Goal: Information Seeking & Learning: Learn about a topic

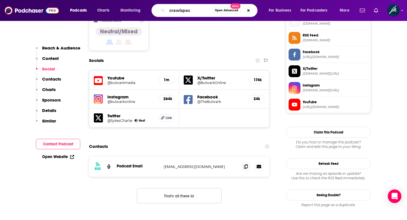
type input "crawlspace"
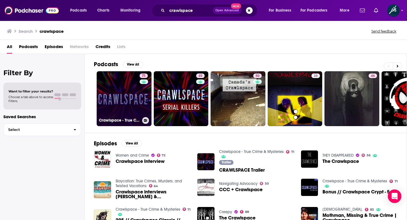
click at [117, 93] on link "71 Crawlspace - True Crime & Mysteries" at bounding box center [124, 98] width 55 height 55
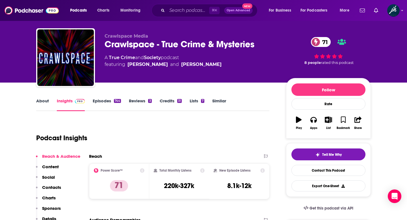
scroll to position [9, 0]
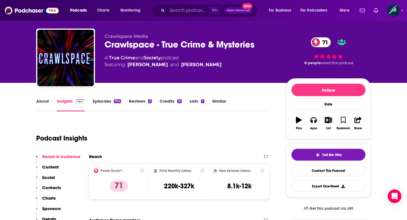
click at [44, 101] on link "About" at bounding box center [42, 104] width 13 height 13
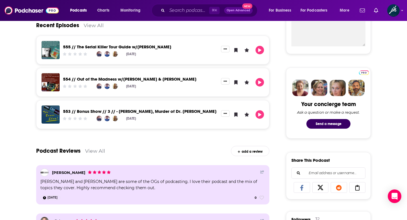
scroll to position [271, 0]
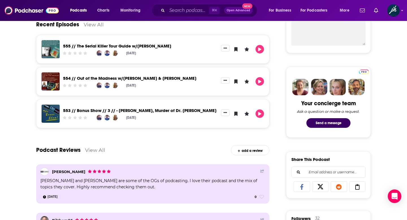
click at [94, 25] on link "View All" at bounding box center [94, 24] width 20 height 6
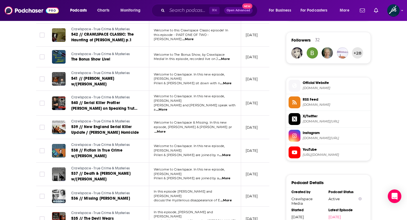
scroll to position [450, 0]
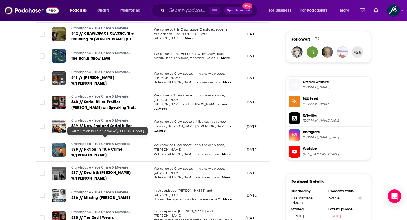
click at [118, 147] on link "538 // Fiction in True Crime w/[PERSON_NAME]" at bounding box center [105, 152] width 68 height 11
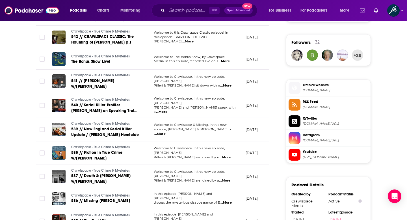
scroll to position [448, 0]
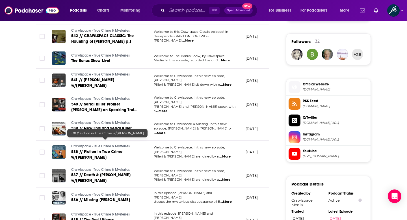
click at [100, 149] on link "538 // Fiction in True Crime w/[PERSON_NAME]" at bounding box center [105, 154] width 68 height 11
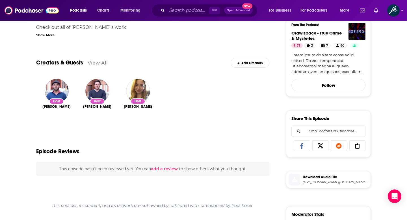
scroll to position [152, 0]
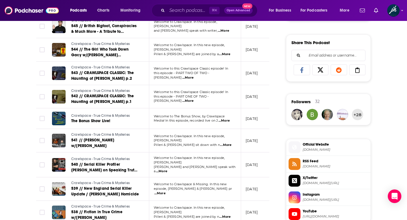
scroll to position [389, 0]
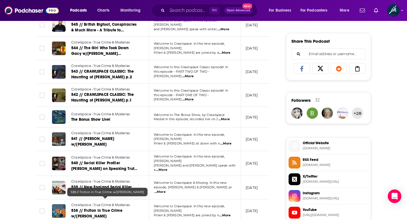
click at [88, 208] on span "538 // Fiction in True Crime w/[PERSON_NAME]" at bounding box center [96, 213] width 51 height 10
